Goal: Check status: Check status

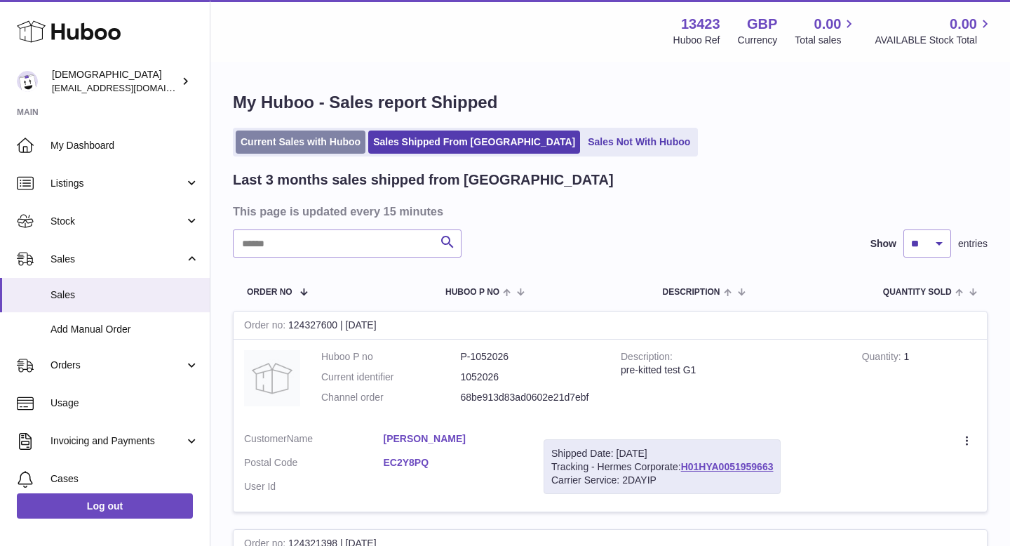
click at [292, 137] on link "Current Sales with Huboo" at bounding box center [301, 141] width 130 height 23
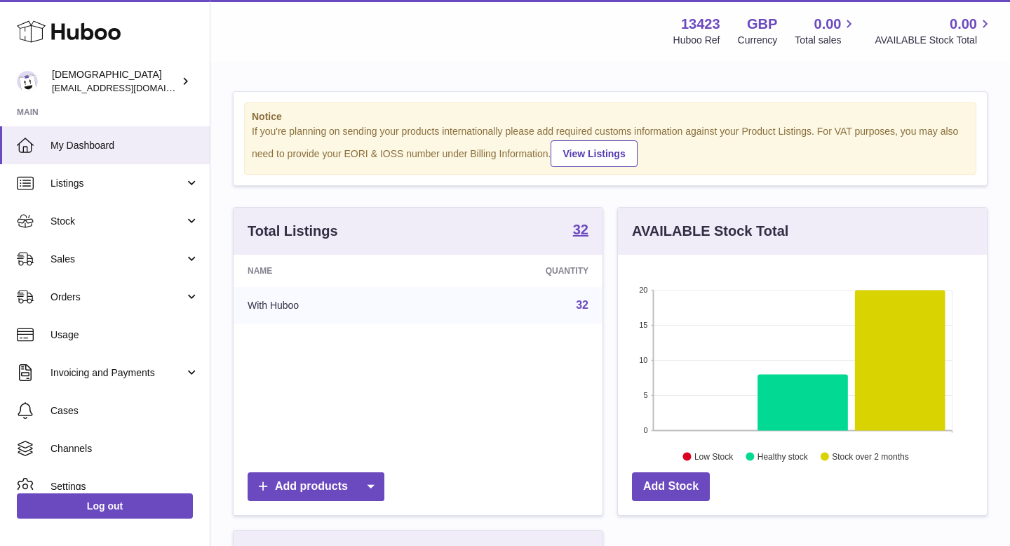
scroll to position [219, 369]
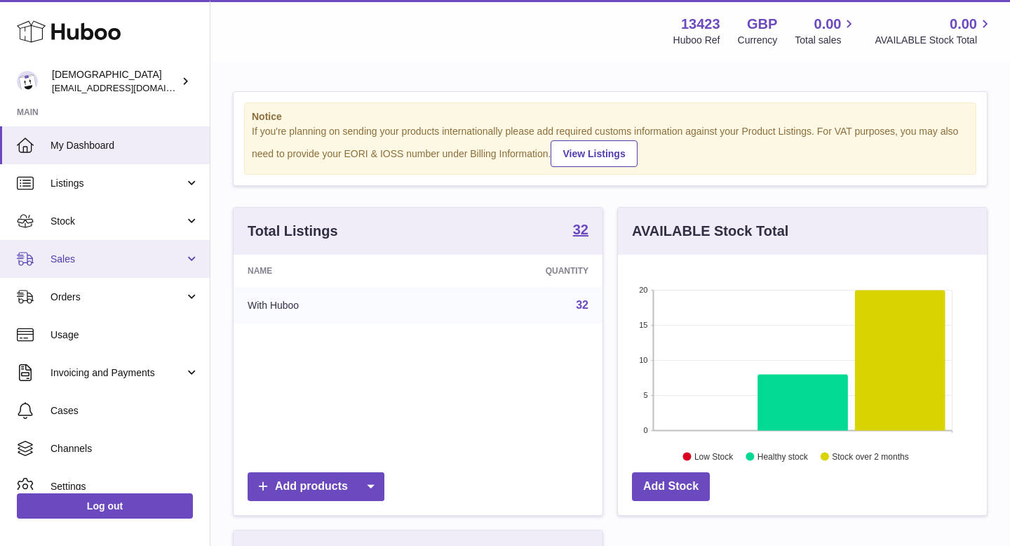
click at [132, 255] on span "Sales" at bounding box center [117, 258] width 134 height 13
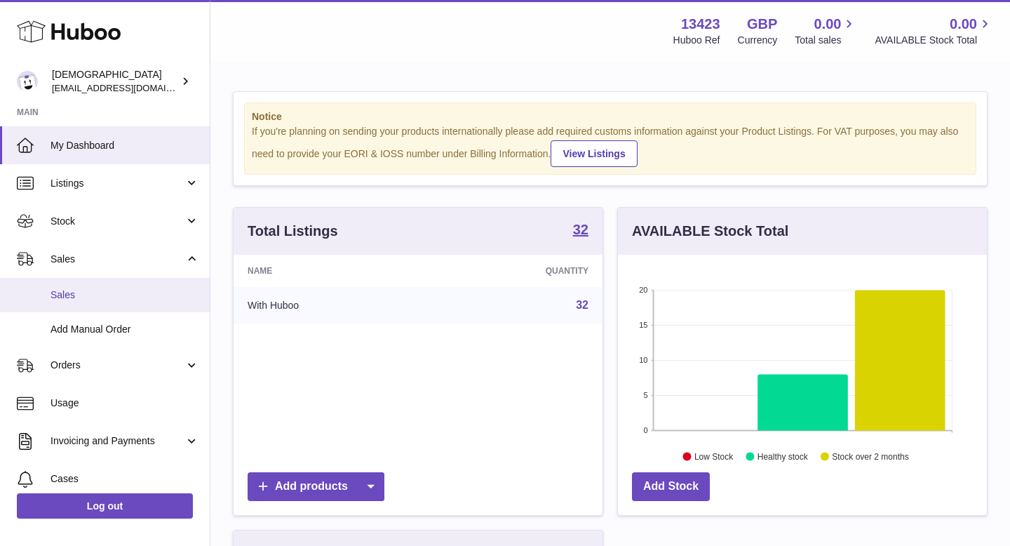
click at [121, 290] on span "Sales" at bounding box center [124, 294] width 149 height 13
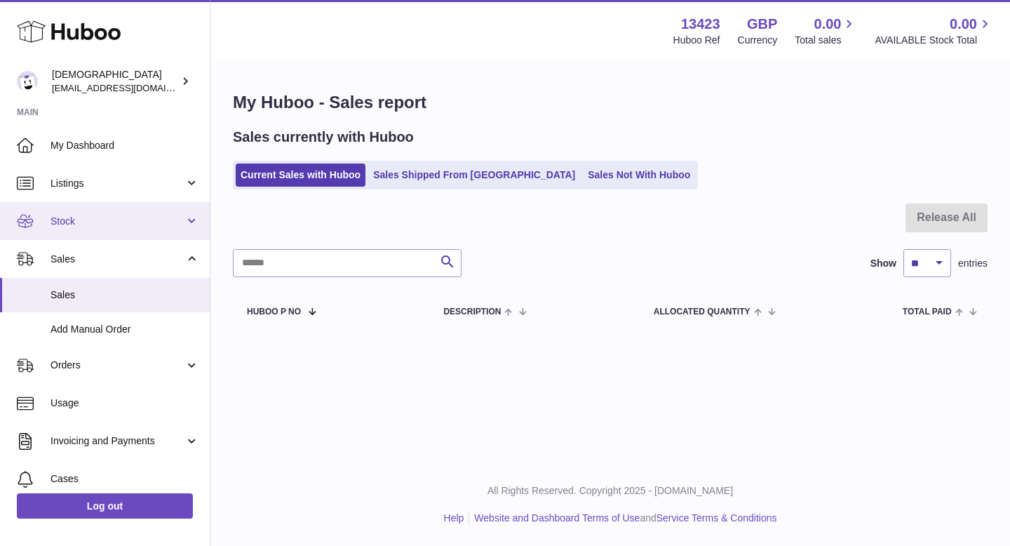
click at [117, 229] on link "Stock" at bounding box center [105, 221] width 210 height 38
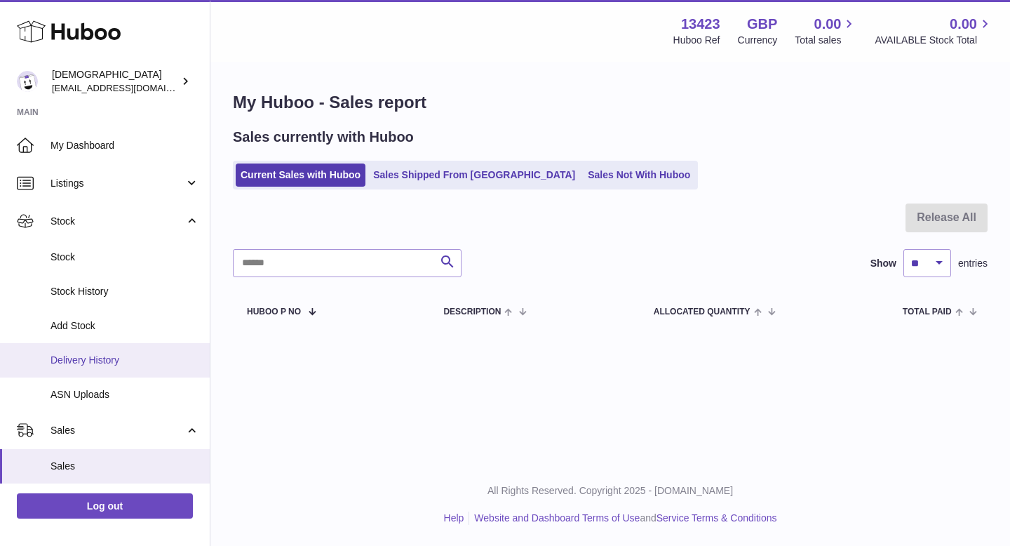
click at [94, 356] on span "Delivery History" at bounding box center [124, 359] width 149 height 13
